Goal: Information Seeking & Learning: Check status

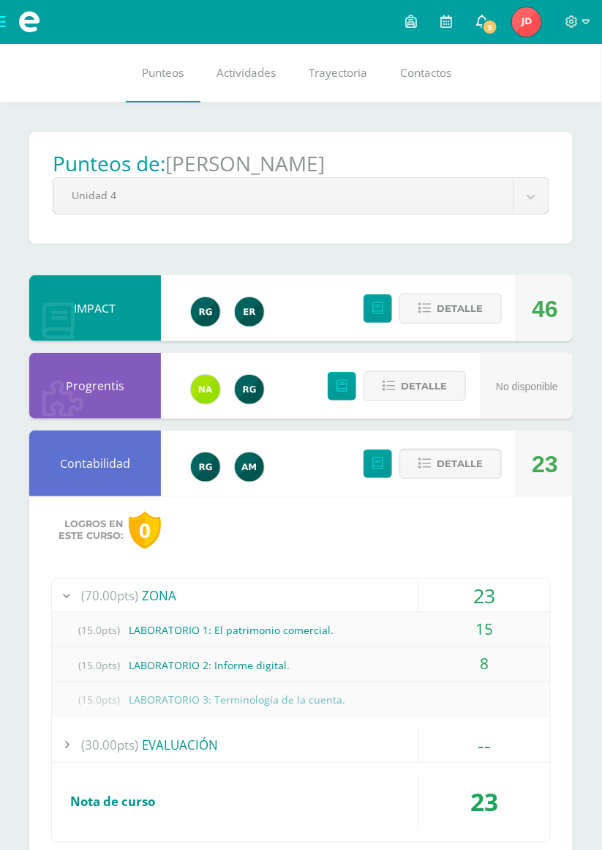
click at [498, 12] on link "5" at bounding box center [482, 22] width 35 height 44
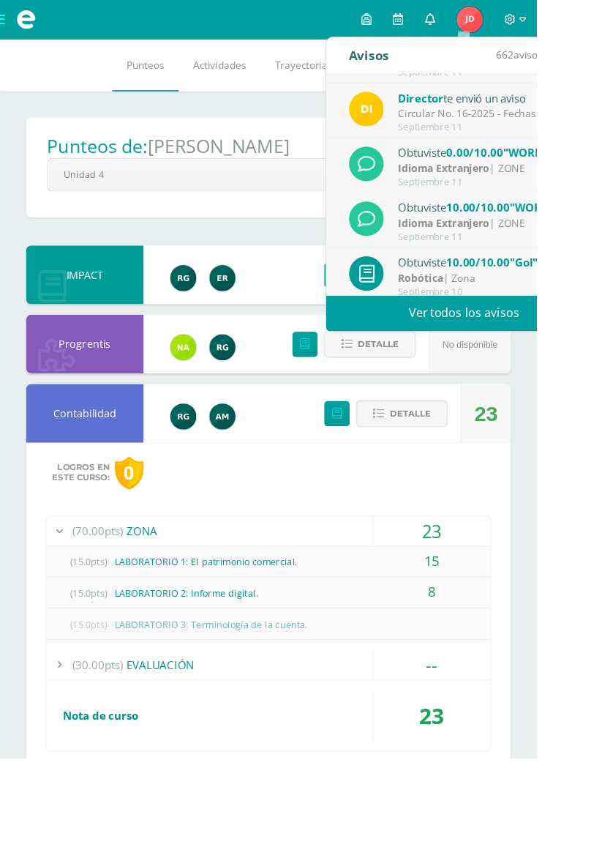
scroll to position [111, 0]
click at [555, 203] on div "Septiembre 11" at bounding box center [548, 206] width 203 height 12
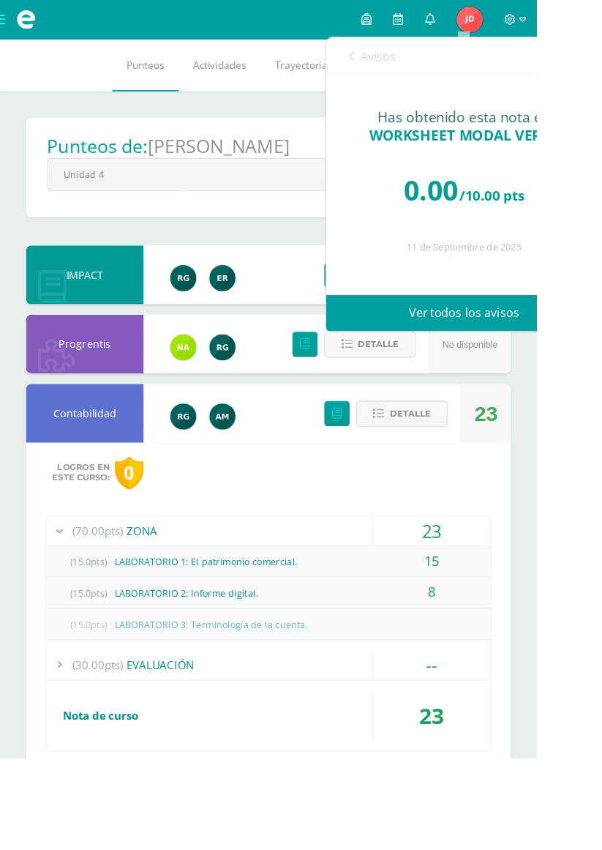
click at [464, 171] on div "0.00 /10.00 pts" at bounding box center [520, 213] width 251 height 88
click at [439, 67] on span "Avisos" at bounding box center [425, 63] width 40 height 18
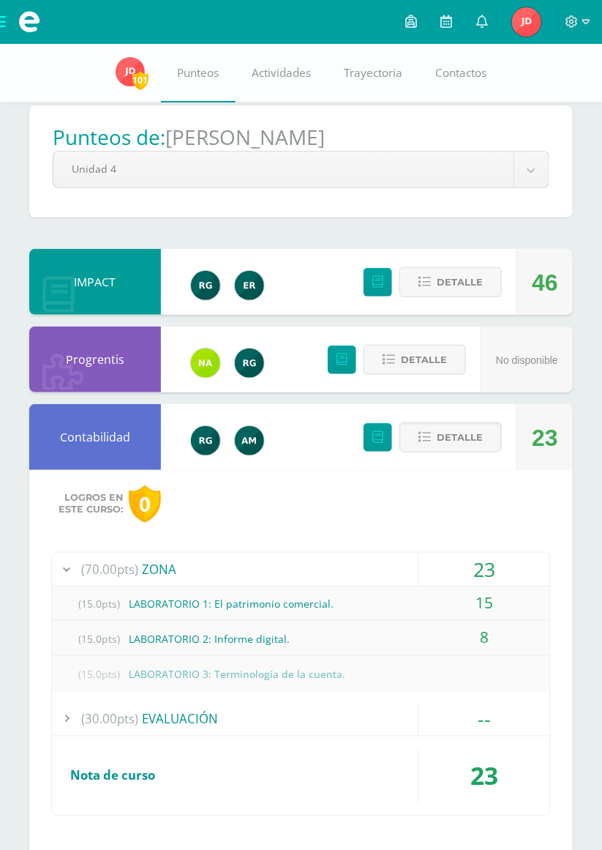
scroll to position [23, 0]
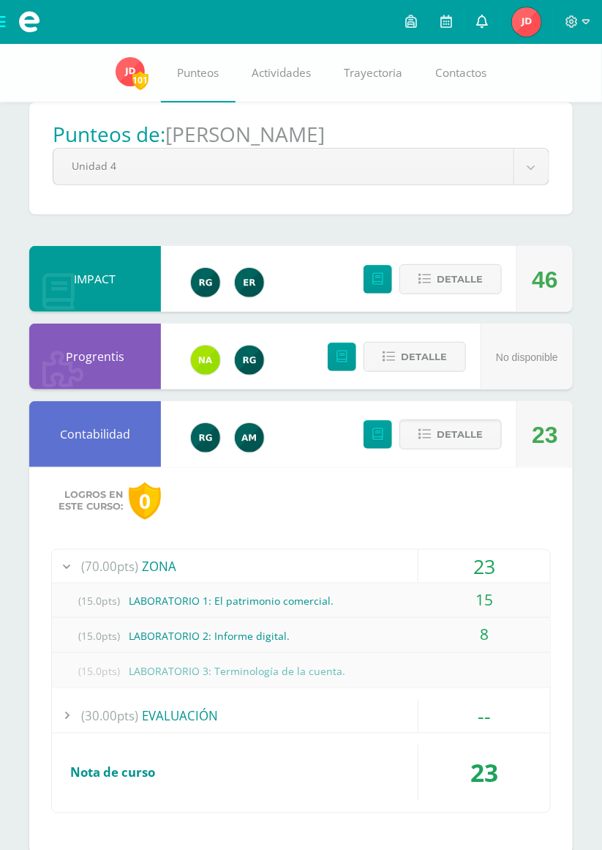
click at [477, 21] on link "0" at bounding box center [482, 22] width 35 height 44
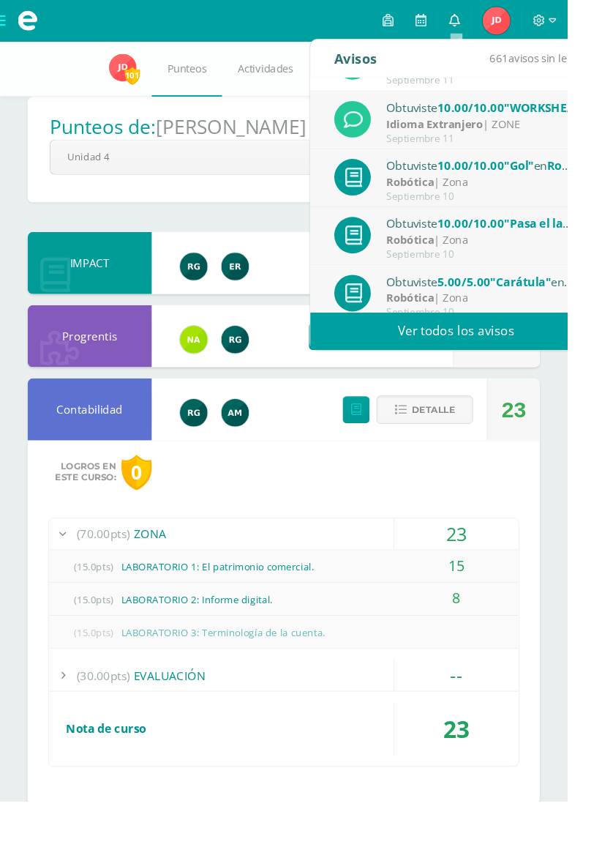
scroll to position [243, 0]
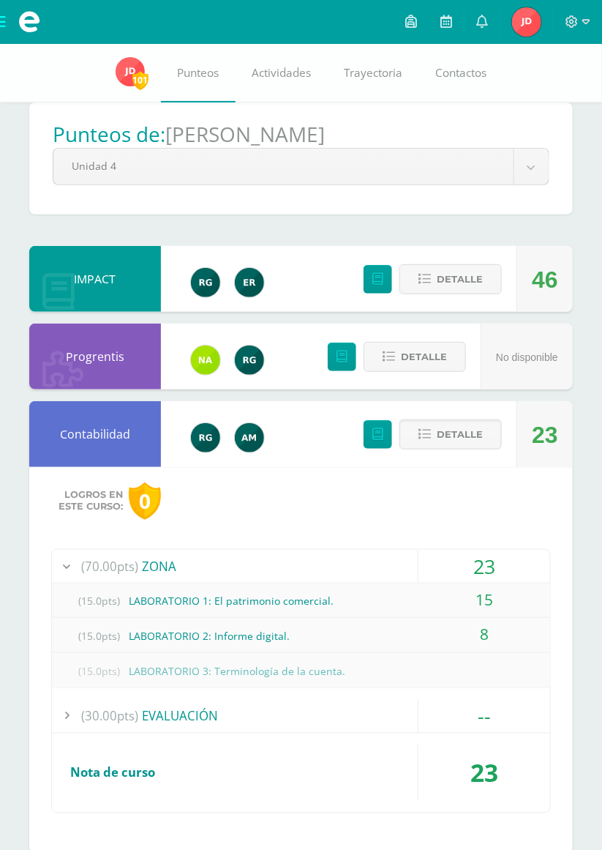
click at [116, 78] on img at bounding box center [130, 71] width 29 height 29
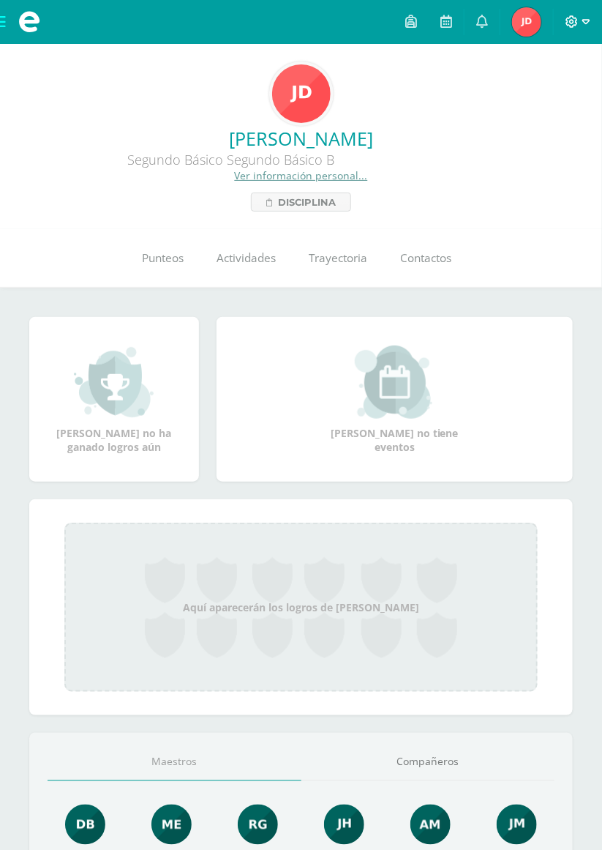
click at [583, 15] on icon at bounding box center [587, 21] width 8 height 13
click at [545, 102] on span "Cerrar sesión" at bounding box center [541, 100] width 66 height 14
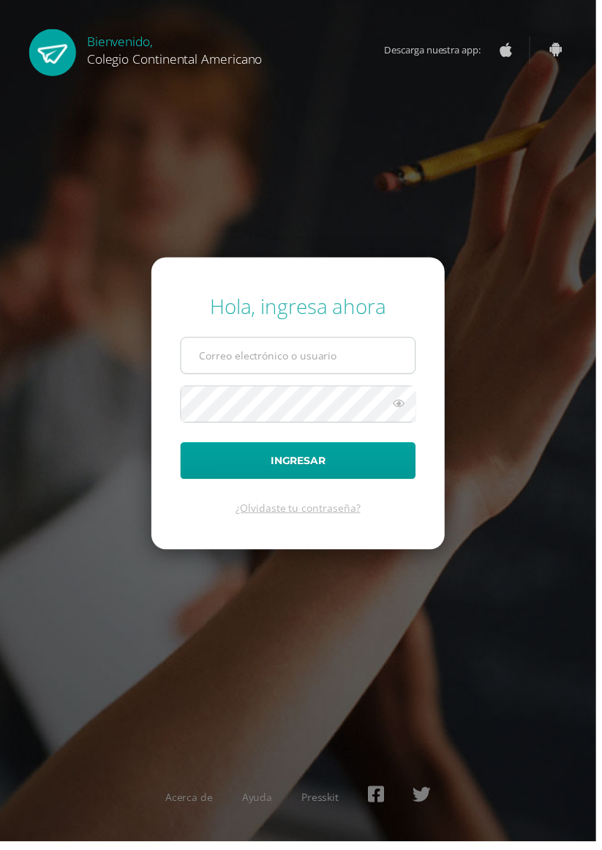
click at [311, 377] on input "text" at bounding box center [301, 359] width 236 height 36
type input "[PERSON_NAME][EMAIL_ADDRESS][DOMAIN_NAME]"
click at [182, 447] on button "Ingresar" at bounding box center [301, 465] width 238 height 37
